Goal: Check status: Check status

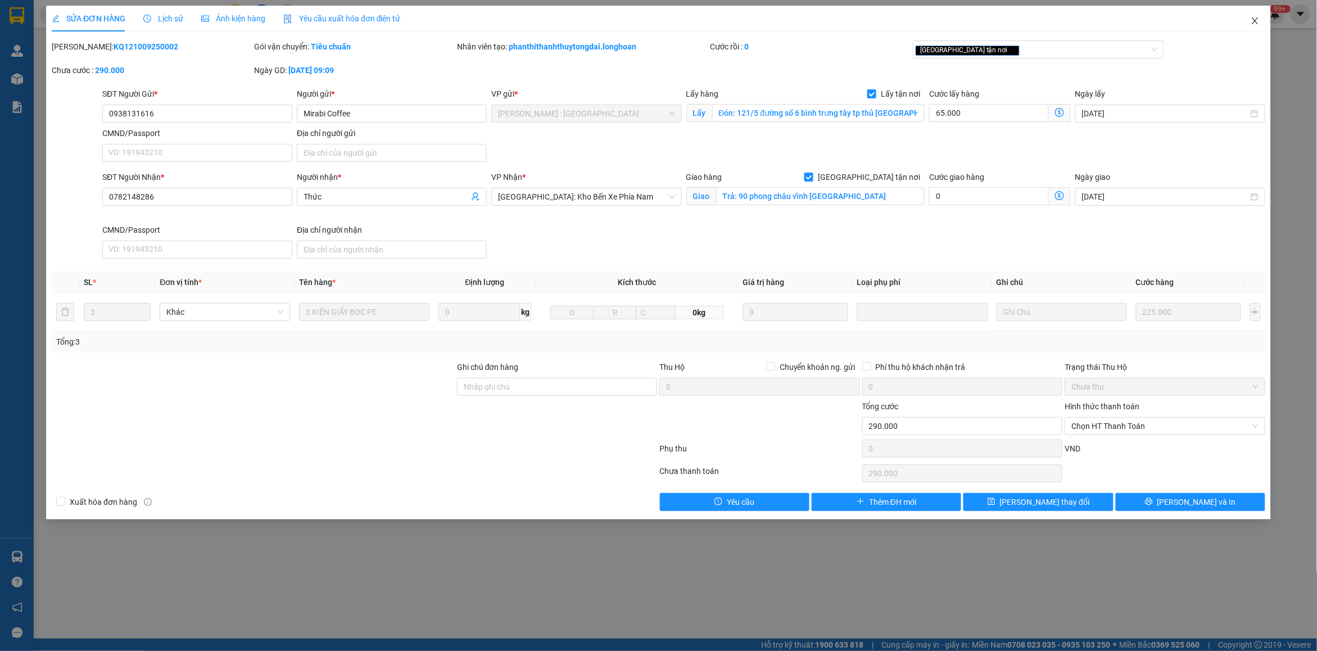
click at [1265, 26] on span "Close" at bounding box center [1254, 21] width 31 height 31
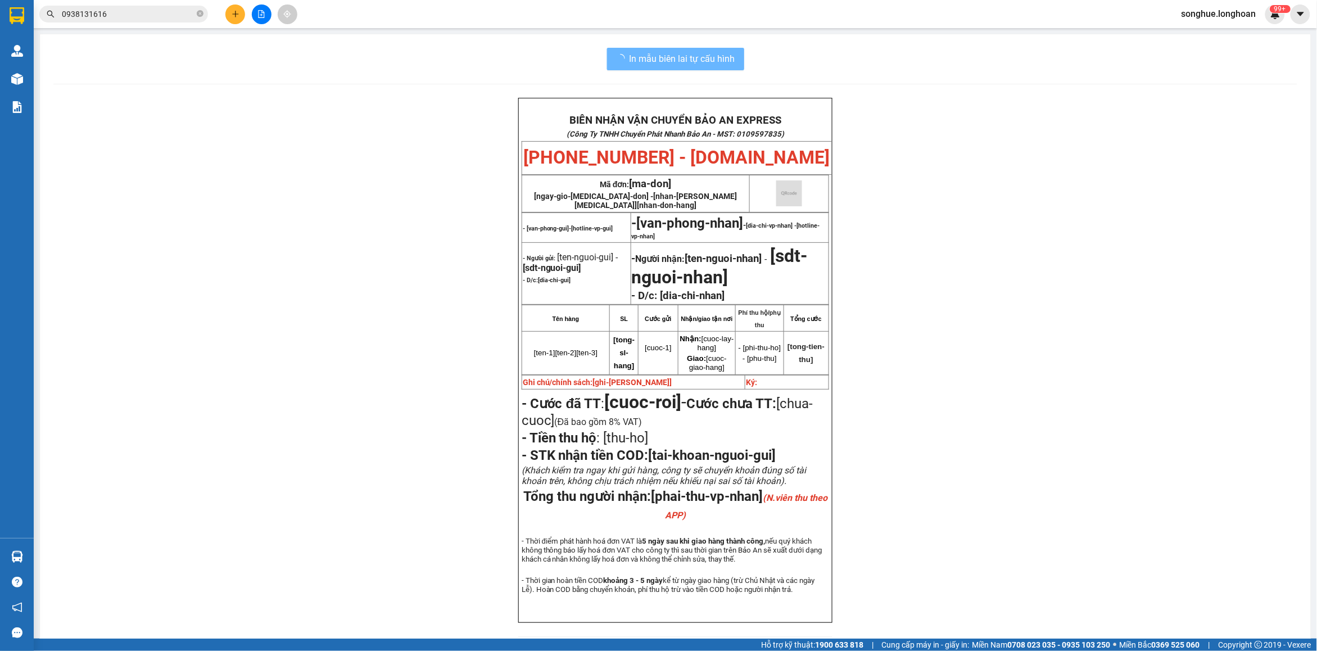
click at [148, 15] on input "0938131616" at bounding box center [128, 14] width 133 height 12
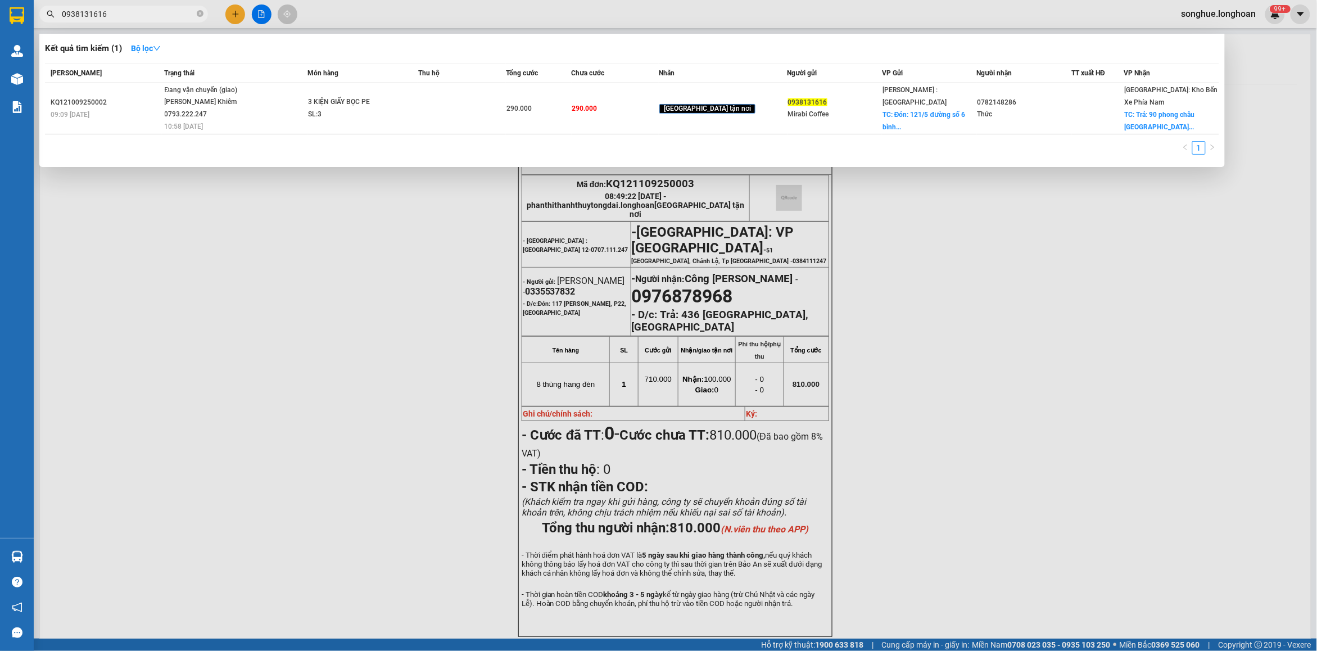
click at [148, 15] on input "0938131616" at bounding box center [128, 14] width 133 height 12
paste input "359595638"
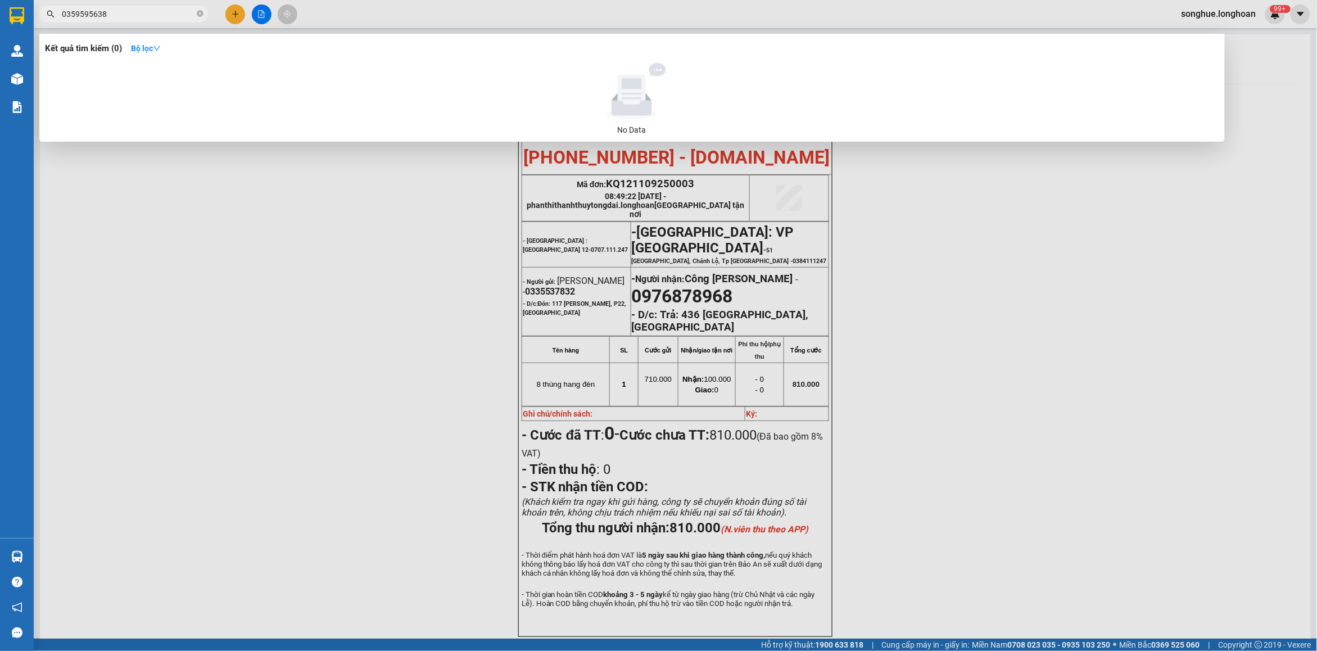
click at [138, 16] on input "0359595638" at bounding box center [128, 14] width 133 height 12
paste input "988960137"
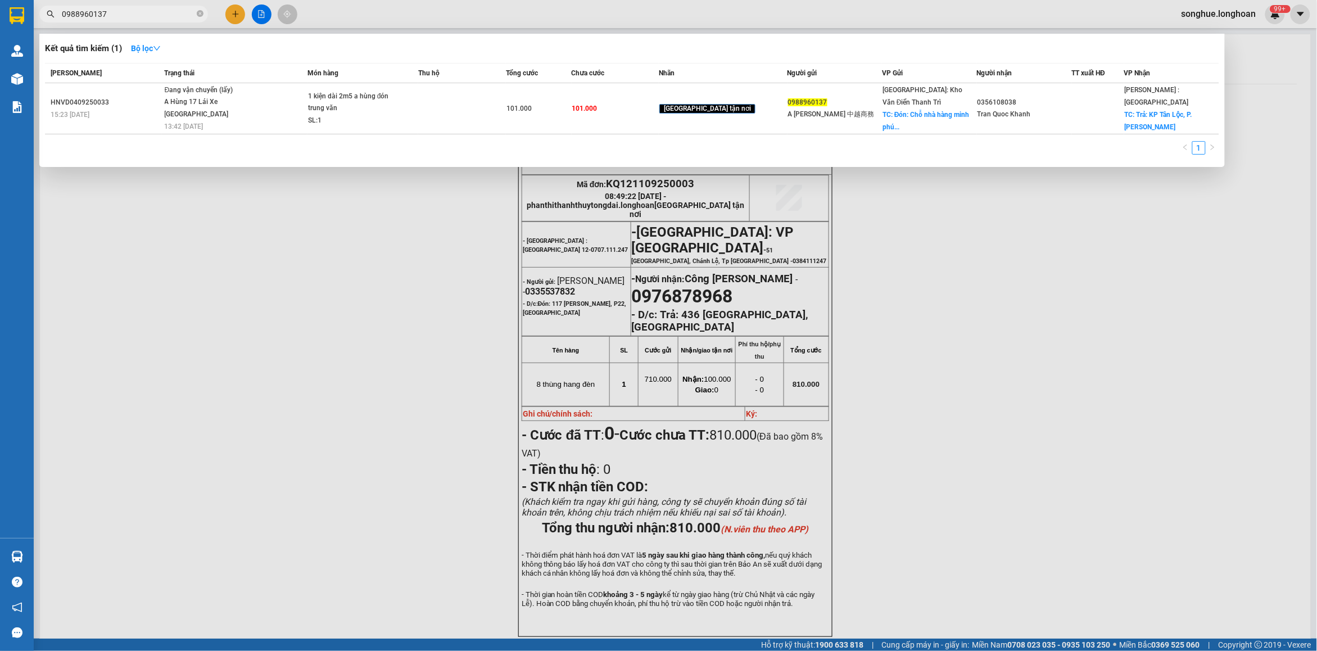
click at [149, 31] on div at bounding box center [658, 325] width 1317 height 651
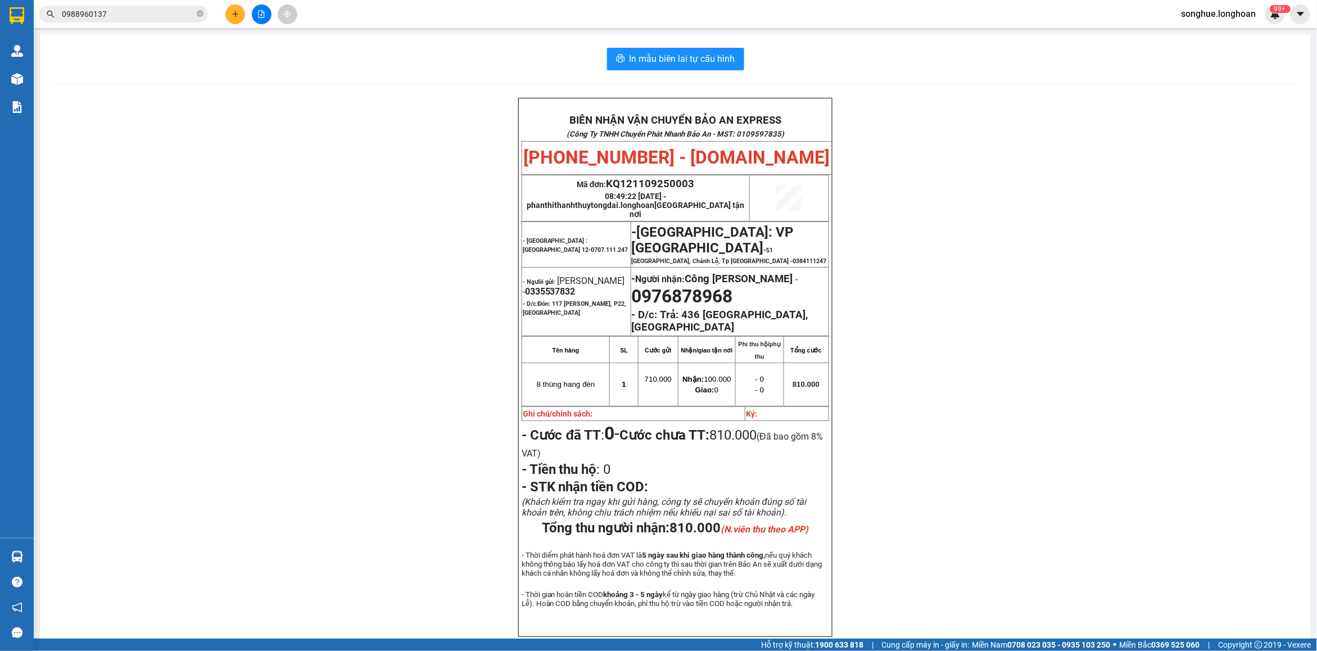
click at [145, 23] on div "Kết quả tìm kiếm ( 1 ) Bộ lọc Mã ĐH Trạng thái Món hàng Thu hộ Tổng cước Chưa c…" at bounding box center [109, 14] width 219 height 20
click at [156, 11] on input "0988960137" at bounding box center [128, 14] width 133 height 12
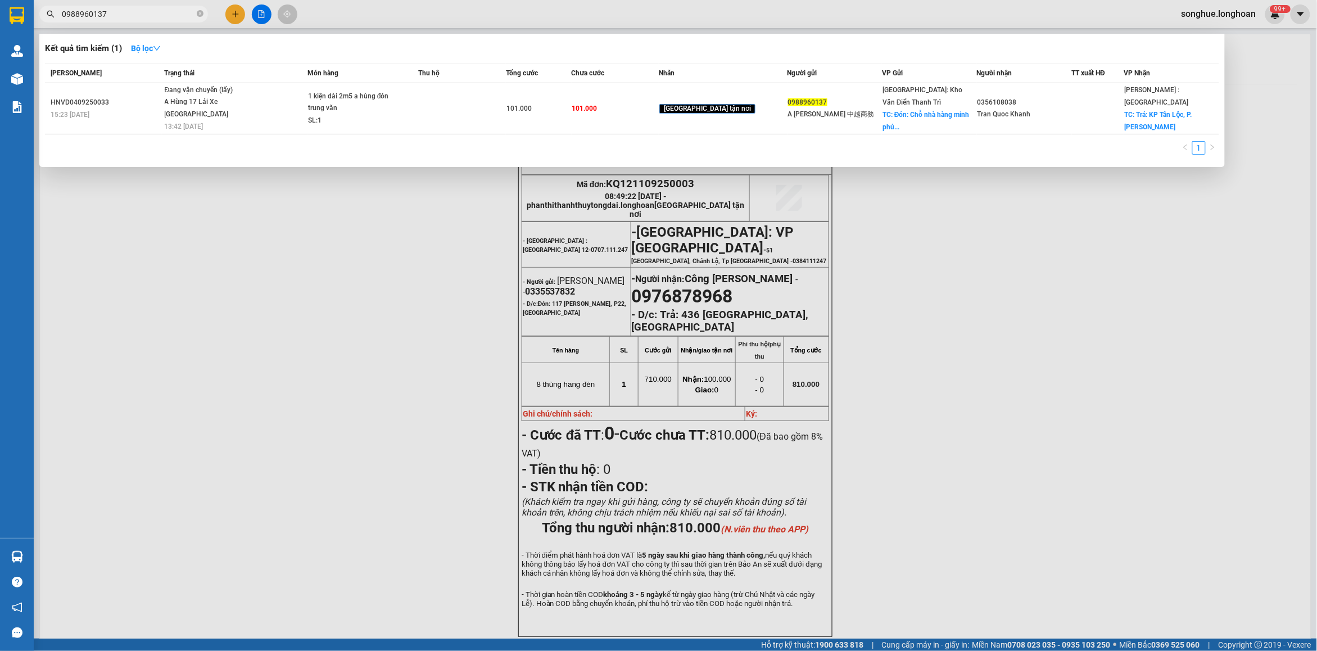
click at [156, 11] on input "0988960137" at bounding box center [128, 14] width 133 height 12
paste input "18 143 288"
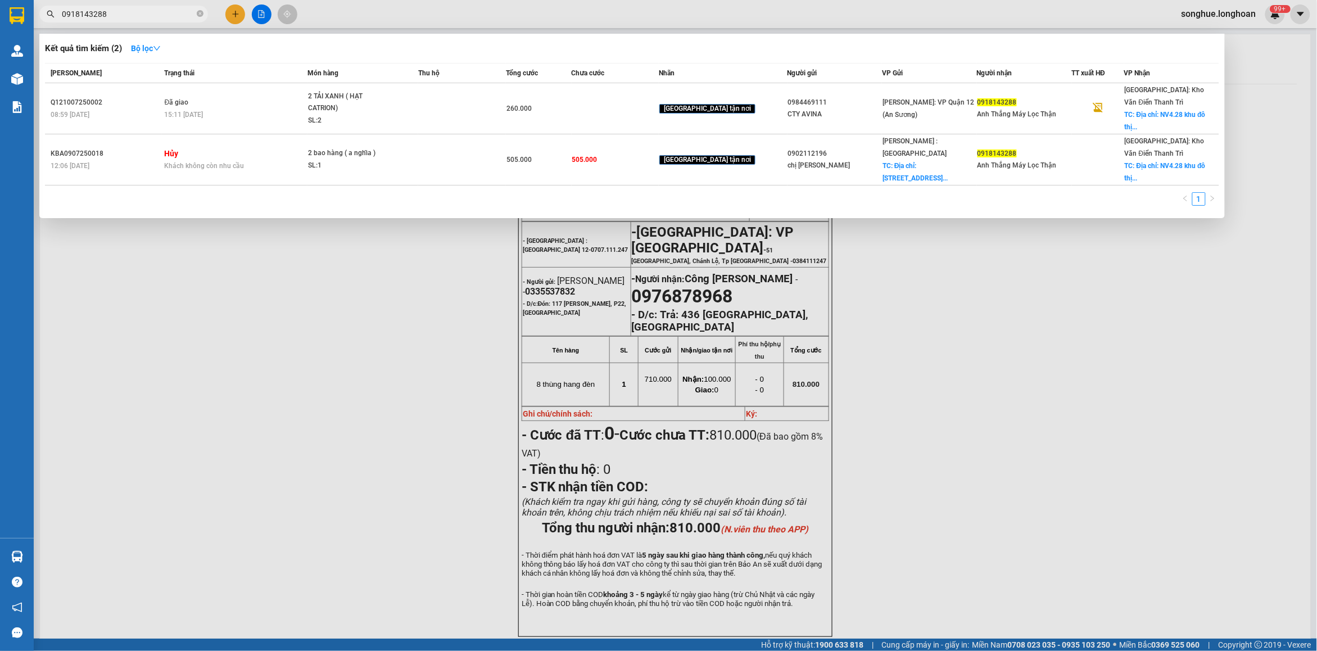
type input "0918143288"
click at [180, 21] on span "0918143288" at bounding box center [123, 14] width 169 height 17
click at [166, 7] on span "0918143288" at bounding box center [123, 14] width 169 height 17
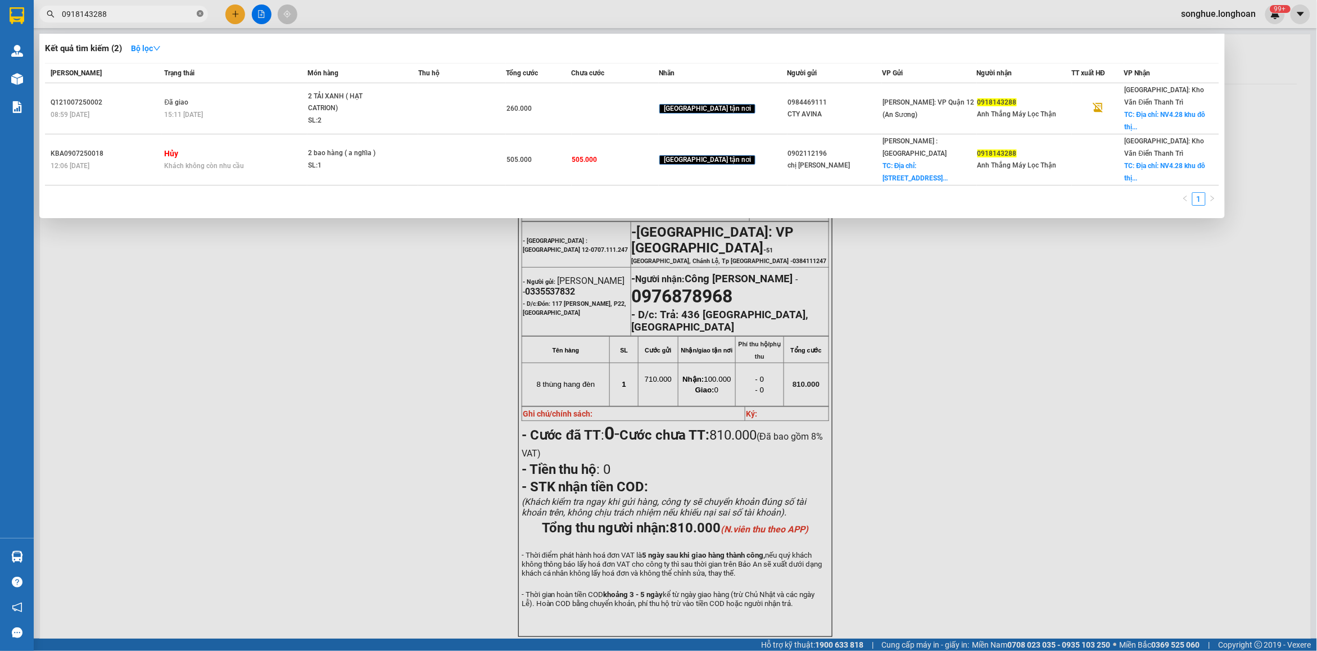
click at [200, 9] on span at bounding box center [200, 14] width 7 height 11
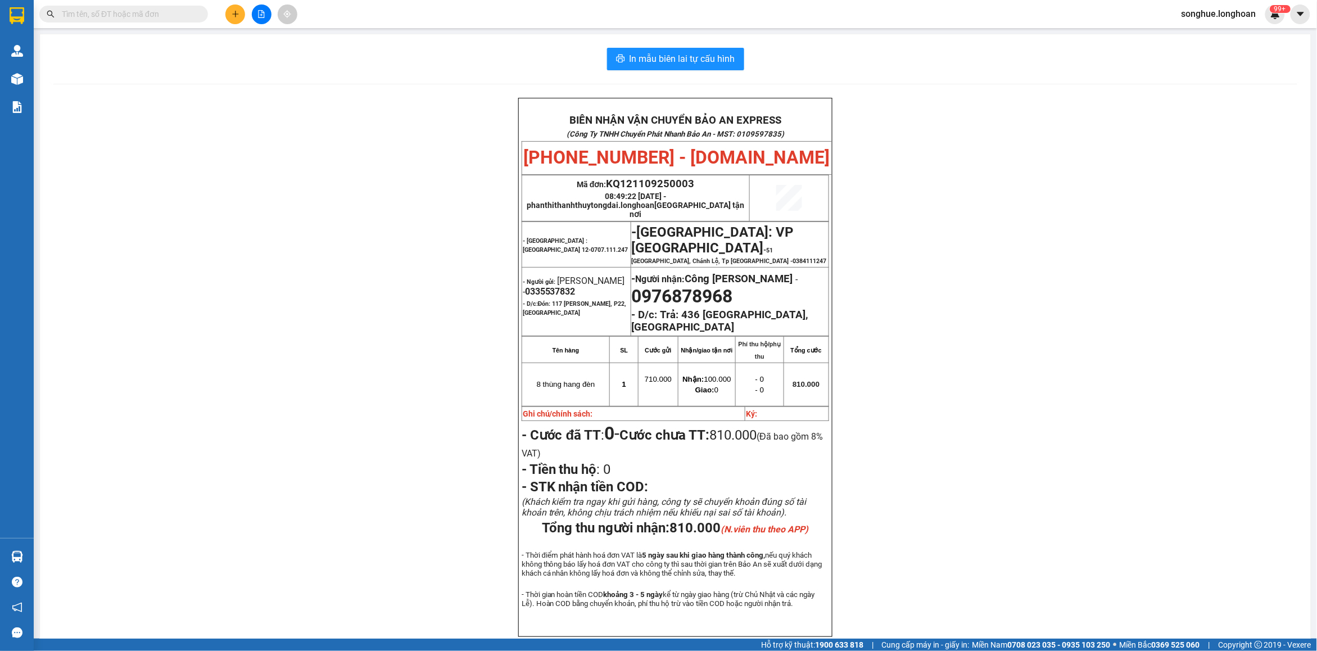
paste input "0984469111"
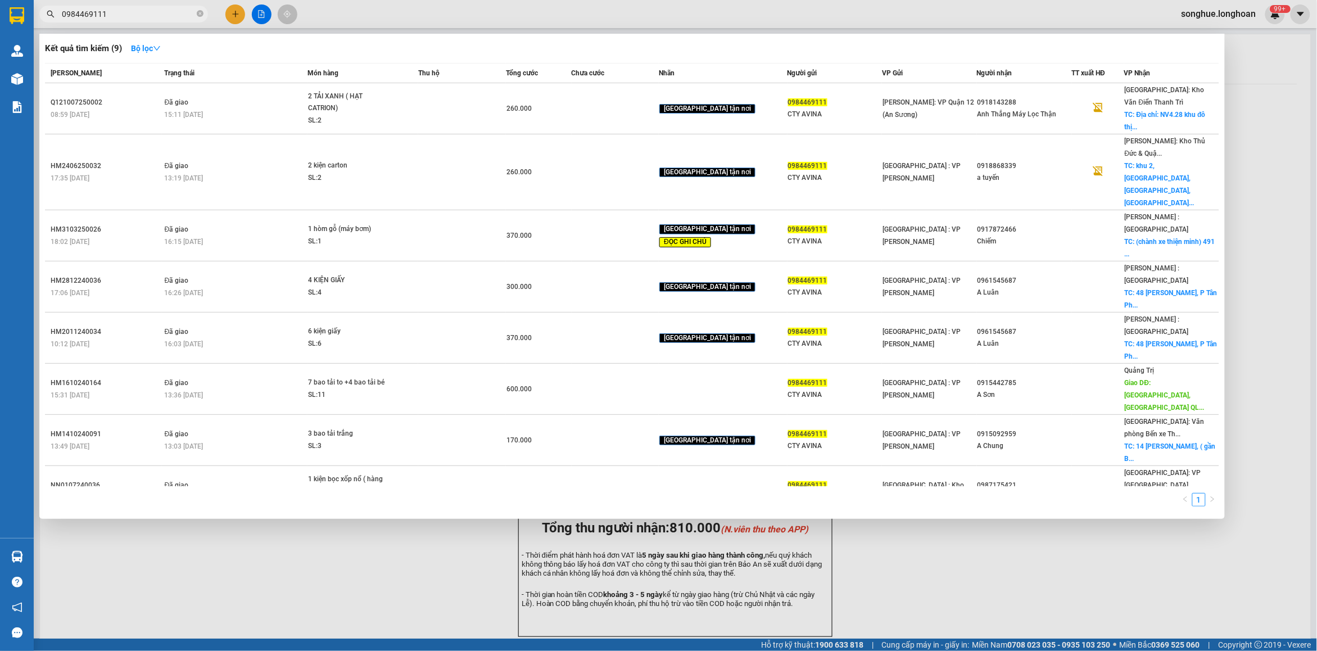
type input "0984469111"
